Goal: Check status: Check status

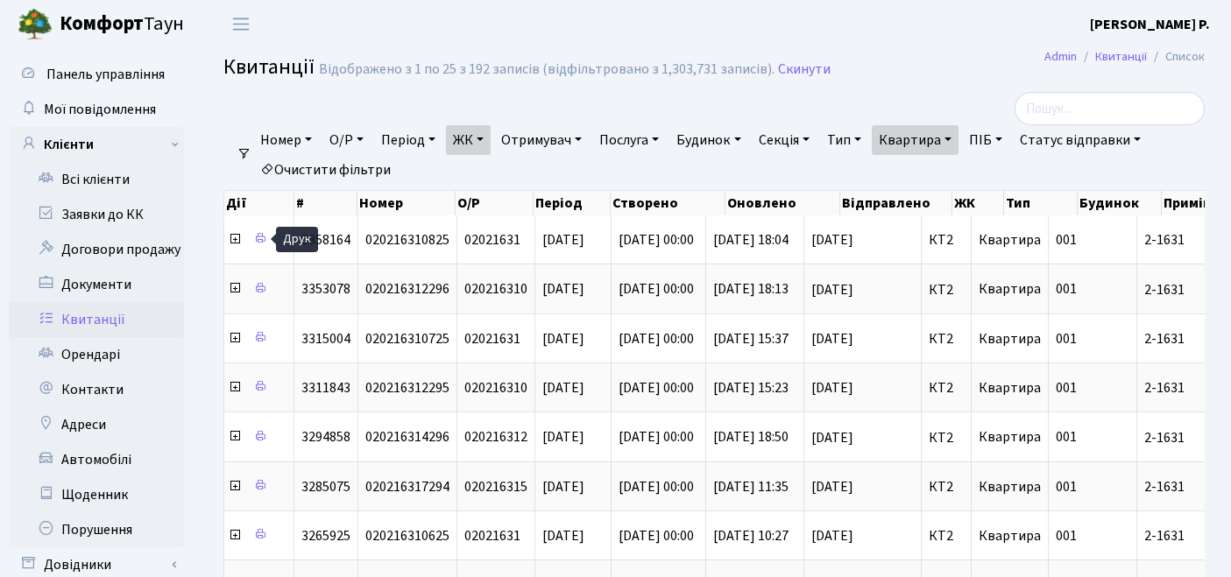
select select "25"
click at [481, 141] on link "ЖК" at bounding box center [468, 140] width 45 height 30
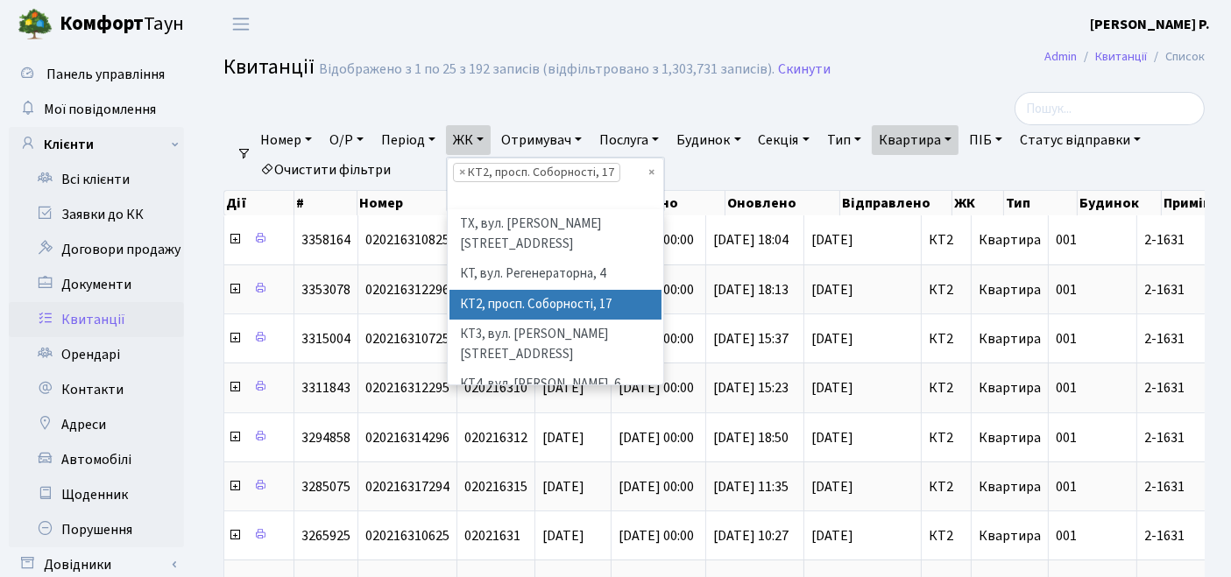
click at [318, 168] on link "Очистити фільтри" at bounding box center [325, 170] width 145 height 30
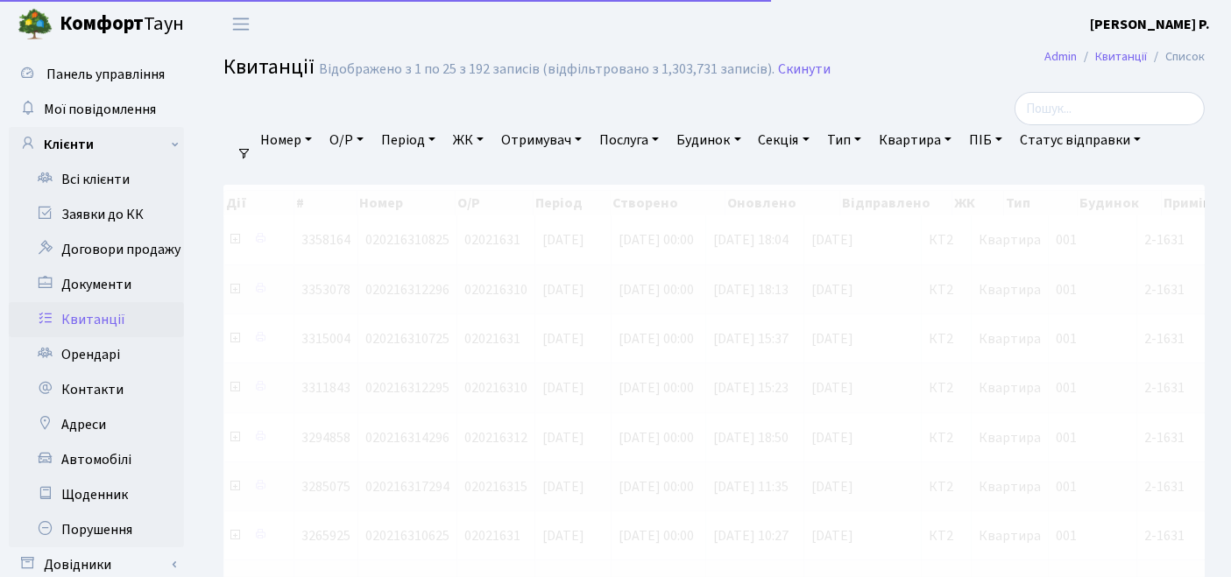
click at [490, 141] on link "ЖК" at bounding box center [468, 140] width 45 height 30
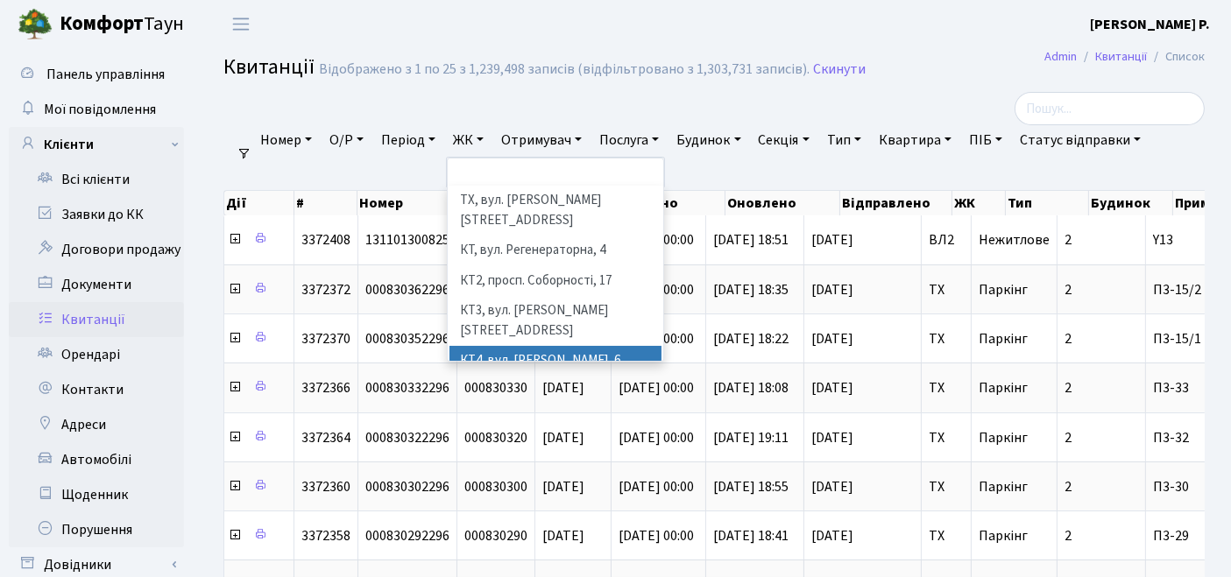
click at [482, 346] on li "КТ4, вул. [PERSON_NAME], 6" at bounding box center [555, 361] width 213 height 31
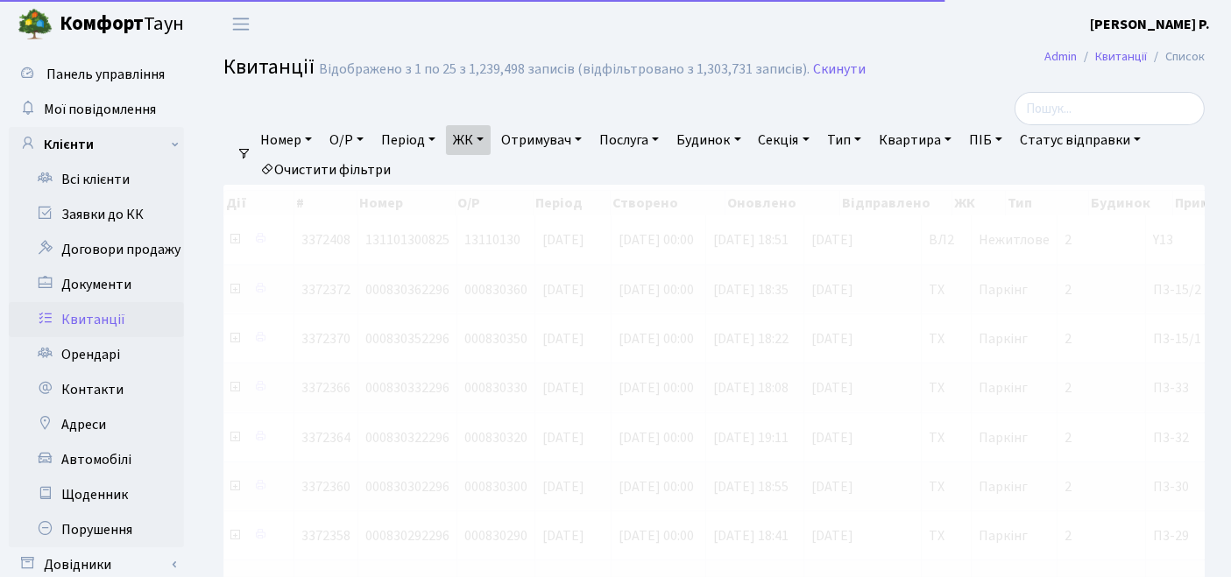
click at [939, 133] on link "Квартира" at bounding box center [914, 140] width 87 height 30
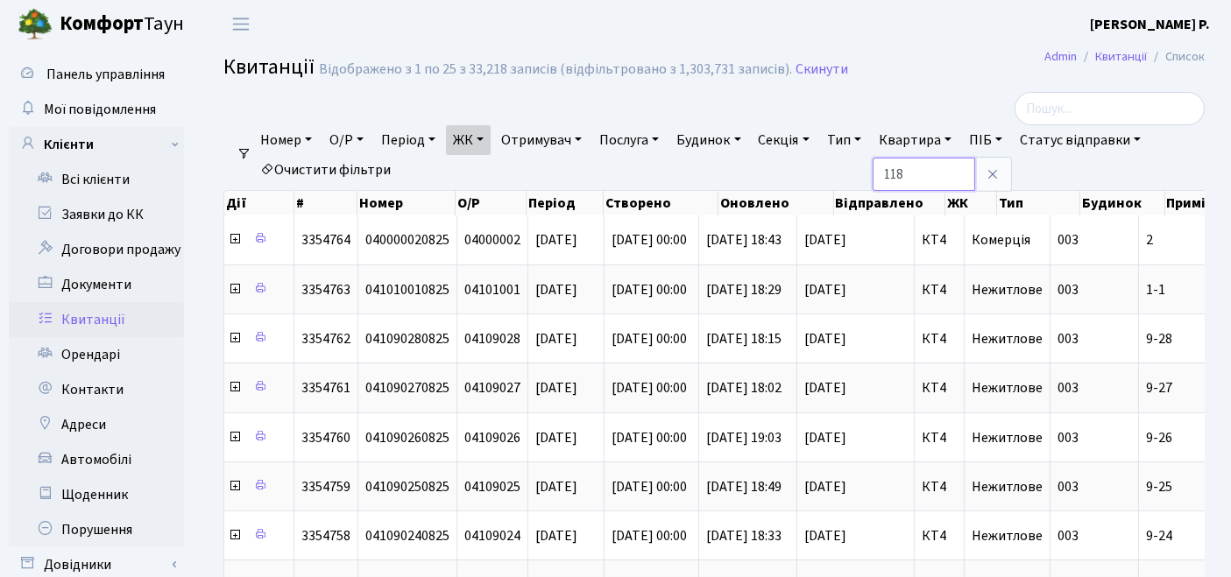
type input "118"
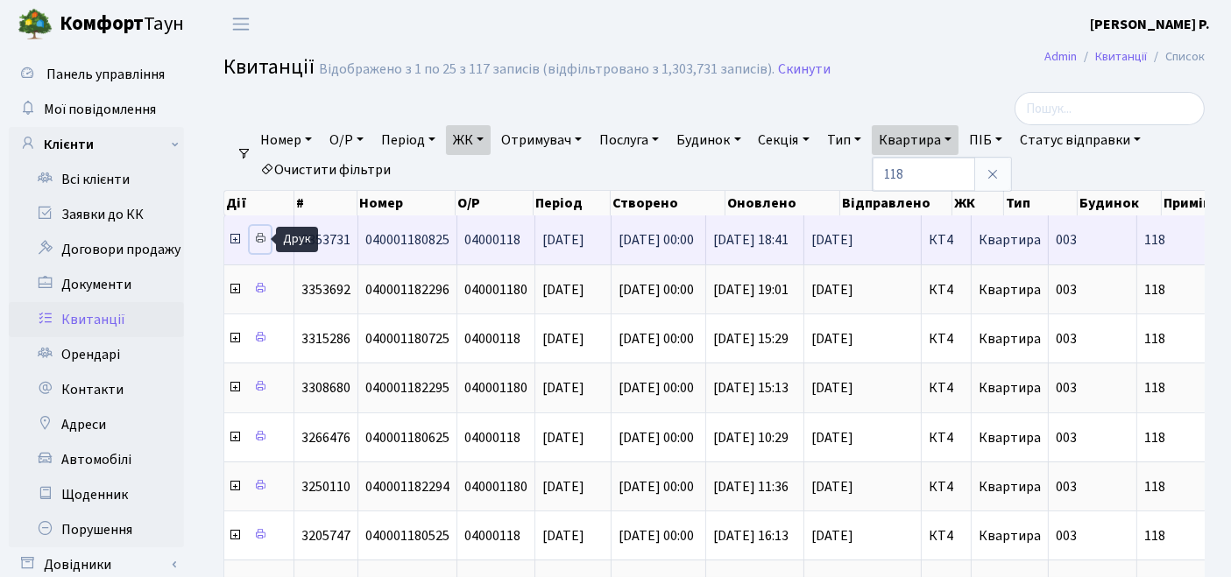
click at [260, 239] on icon at bounding box center [260, 238] width 12 height 12
